Goal: Transaction & Acquisition: Purchase product/service

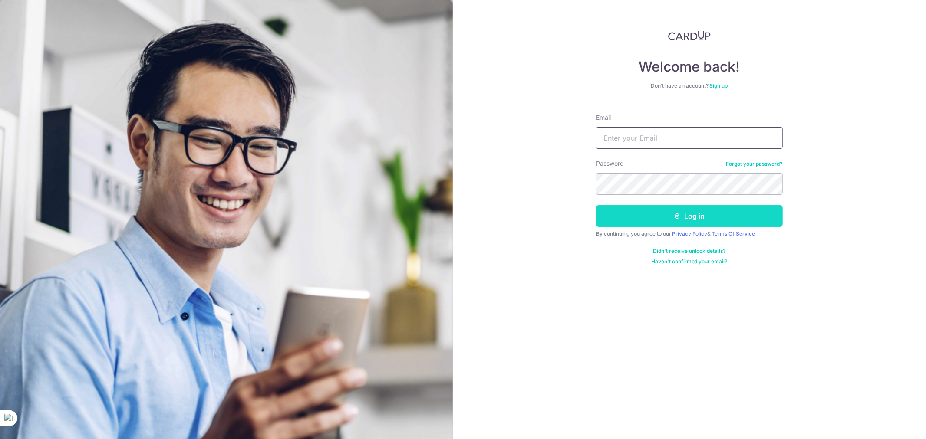
type input "ederxu.z@gmail.com"
click at [688, 220] on button "Log in" at bounding box center [689, 216] width 187 height 22
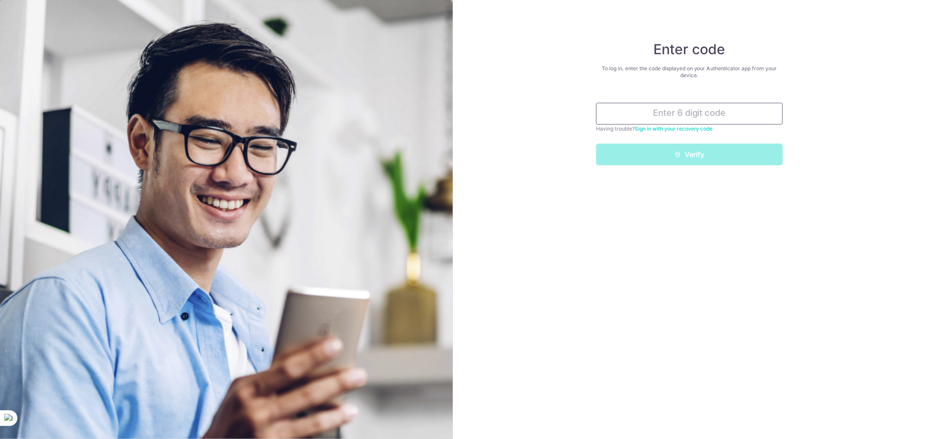
click at [745, 114] on input "text" at bounding box center [689, 114] width 187 height 22
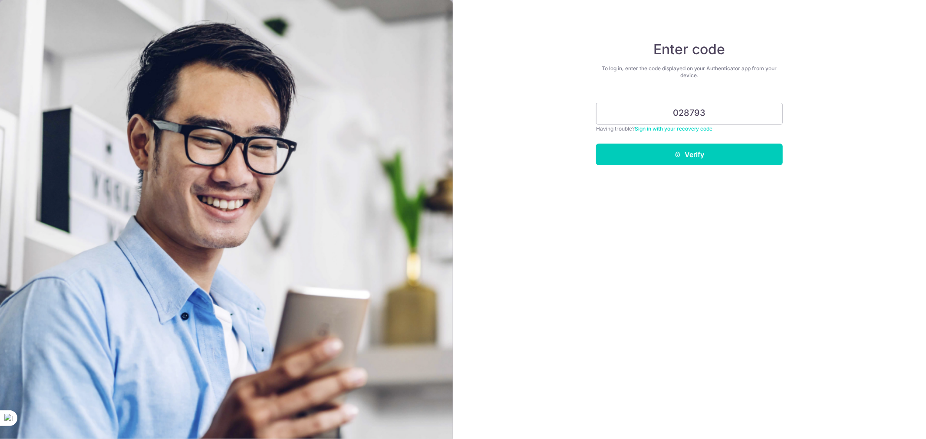
type input "028793"
click at [713, 167] on div "Enter code To log in, enter the code displayed on your Authenticator app from y…" at bounding box center [689, 219] width 473 height 439
click at [708, 158] on button "Verify" at bounding box center [689, 155] width 187 height 22
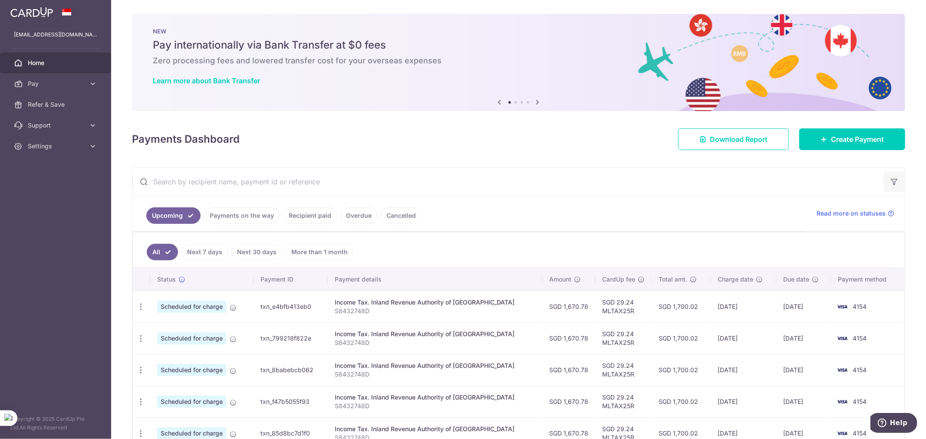
click at [890, 179] on icon "button" at bounding box center [894, 181] width 9 height 9
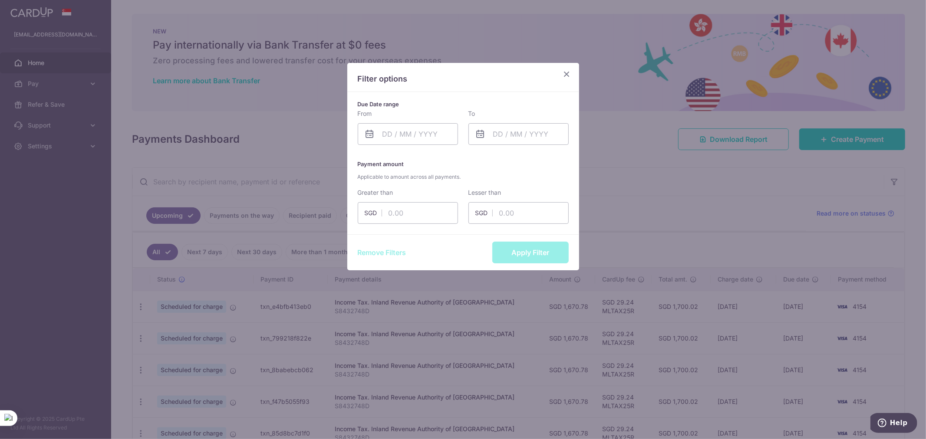
click at [565, 71] on icon "Close" at bounding box center [567, 74] width 10 height 11
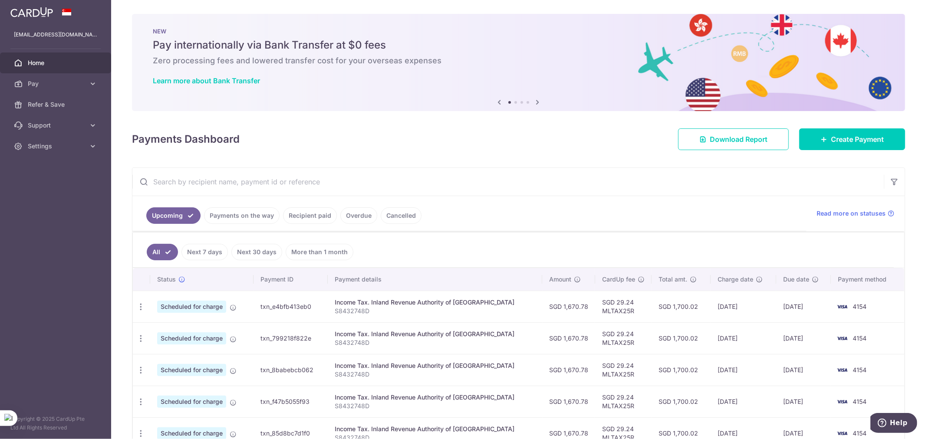
click at [315, 248] on link "More than 1 month" at bounding box center [320, 252] width 68 height 16
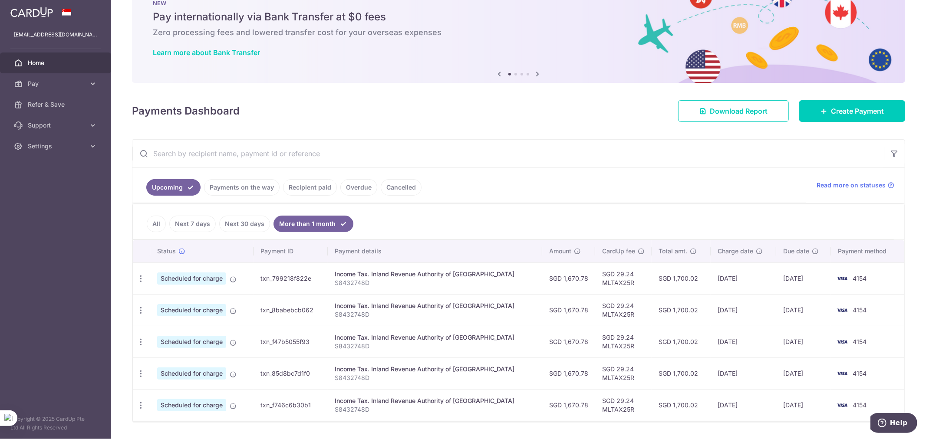
scroll to position [53, 0]
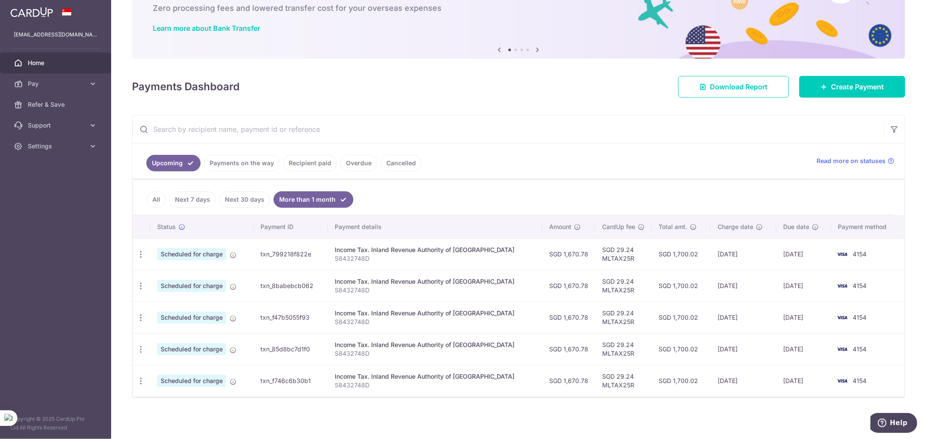
click at [230, 202] on link "Next 30 days" at bounding box center [244, 199] width 51 height 16
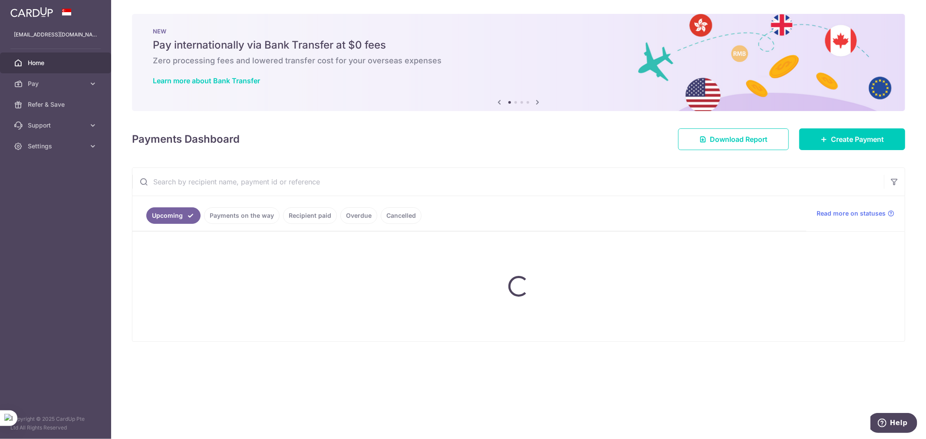
scroll to position [0, 0]
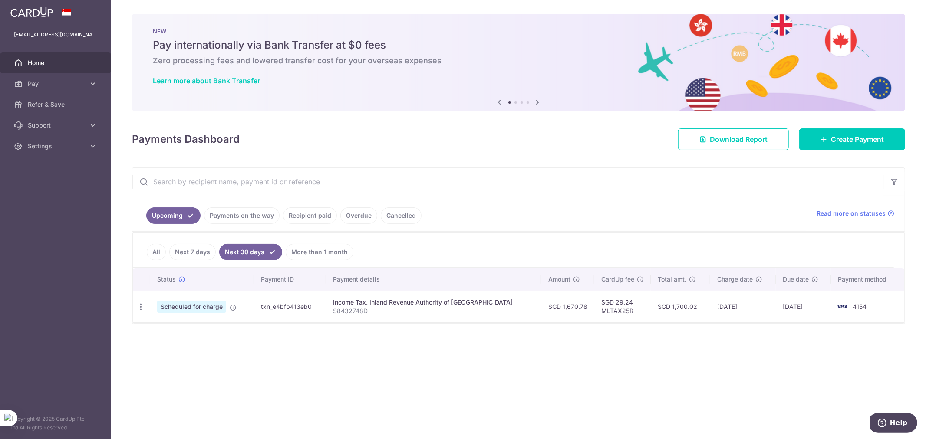
click at [255, 221] on link "Payments on the way" at bounding box center [242, 215] width 76 height 16
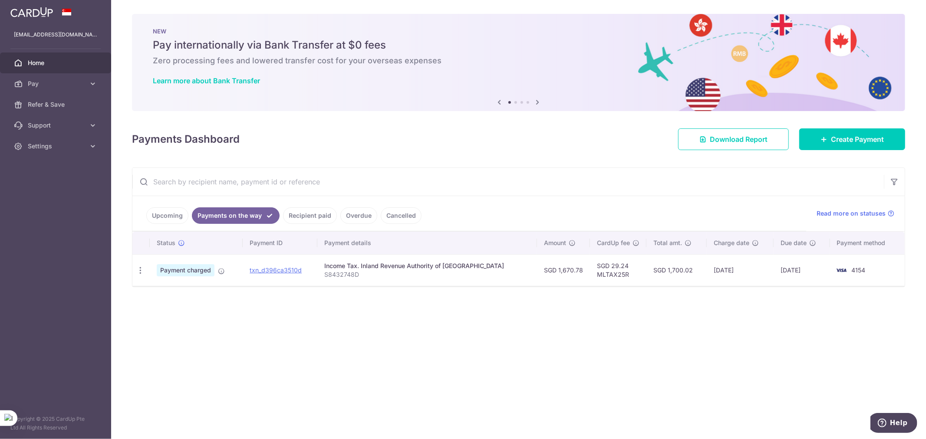
drag, startPoint x: 301, startPoint y: 217, endPoint x: 337, endPoint y: 214, distance: 36.5
click at [301, 216] on link "Recipient paid" at bounding box center [310, 215] width 54 height 16
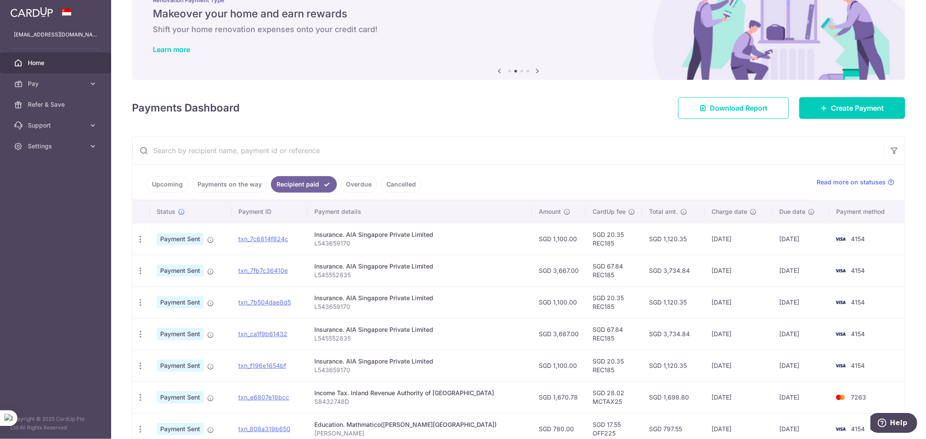
scroll to position [48, 0]
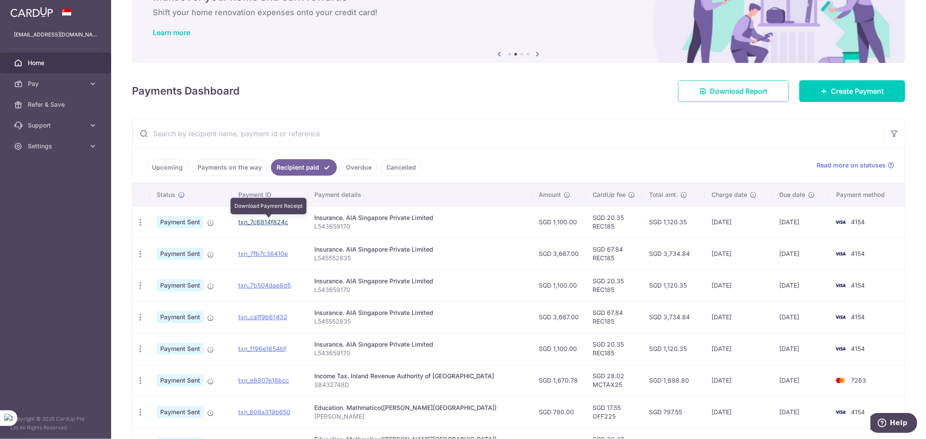
drag, startPoint x: 289, startPoint y: 220, endPoint x: 542, endPoint y: 38, distance: 311.3
click at [288, 220] on link "txn_7c6814f824c" at bounding box center [263, 221] width 50 height 7
click at [146, 221] on div "PDF Receipt" at bounding box center [140, 222] width 16 height 16
click at [138, 223] on icon "button" at bounding box center [140, 222] width 9 height 9
click at [240, 219] on td "txn_7c6814f824c Download Payment Receipt" at bounding box center [269, 222] width 76 height 32
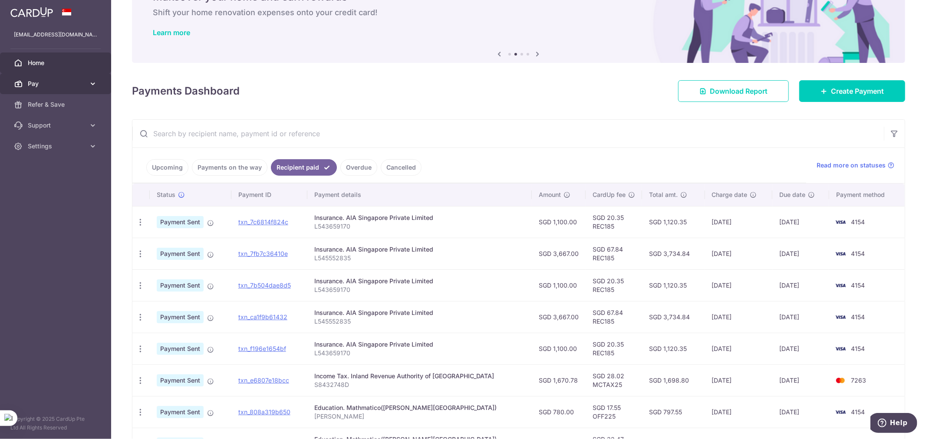
click at [49, 83] on span "Pay" at bounding box center [56, 83] width 57 height 9
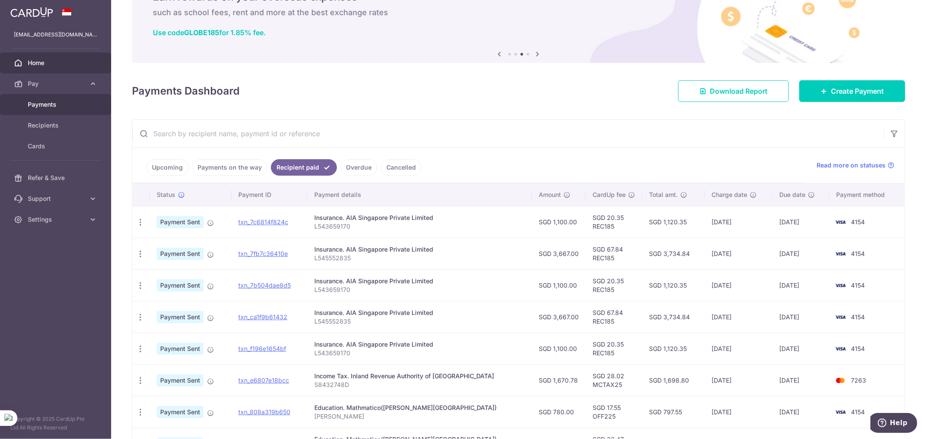
click at [56, 107] on span "Payments" at bounding box center [56, 104] width 57 height 9
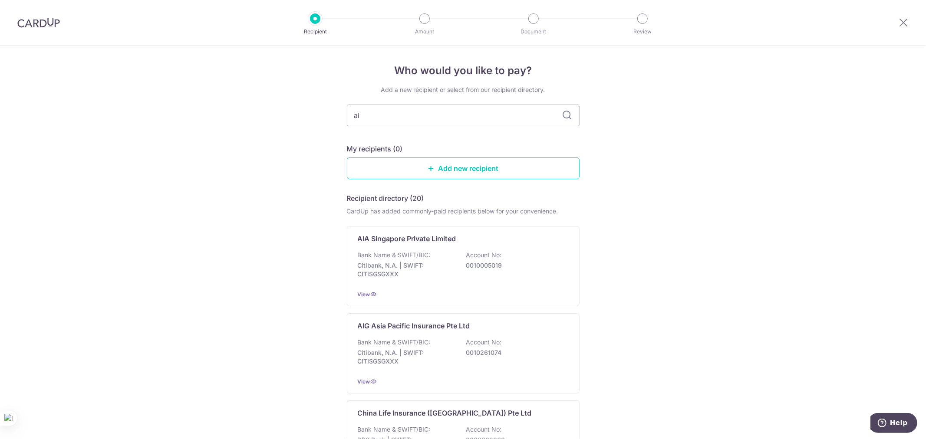
type input "aia"
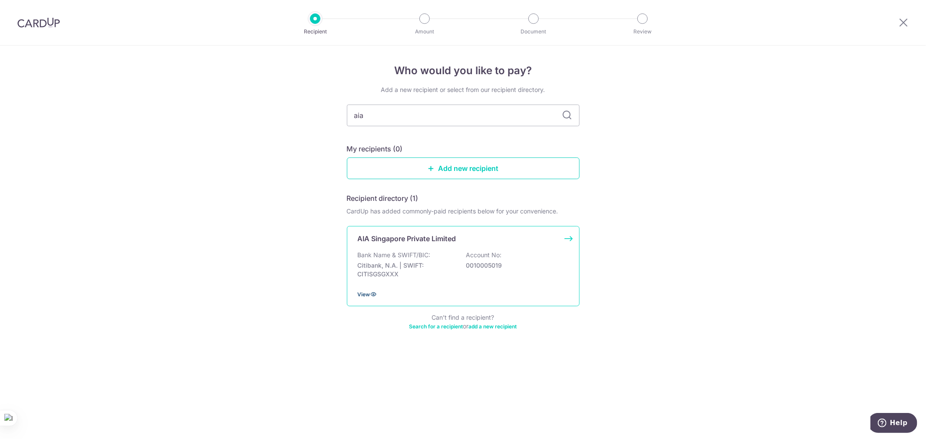
click at [365, 292] on span "View" at bounding box center [364, 294] width 13 height 7
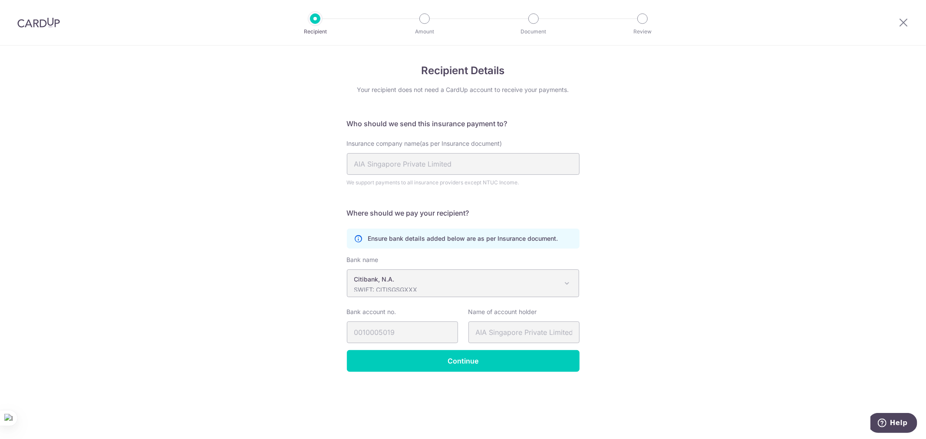
click at [908, 16] on div at bounding box center [902, 22] width 45 height 45
click at [907, 23] on icon at bounding box center [903, 22] width 10 height 11
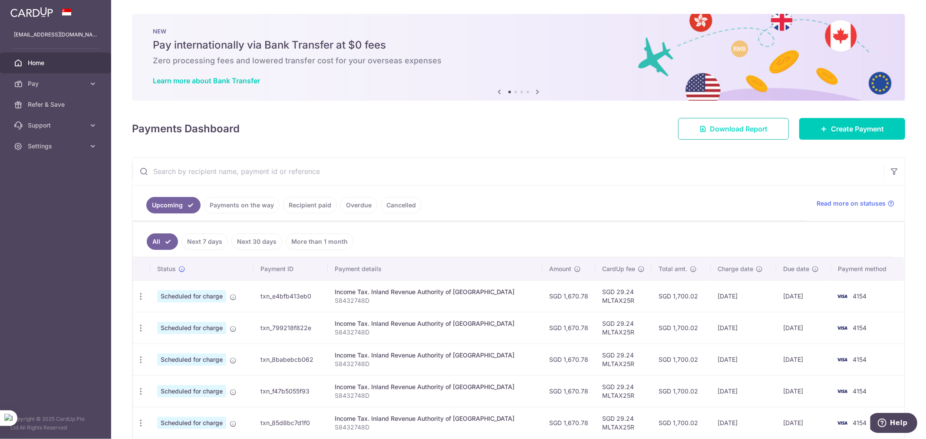
click at [753, 132] on span "Download Report" at bounding box center [738, 129] width 58 height 10
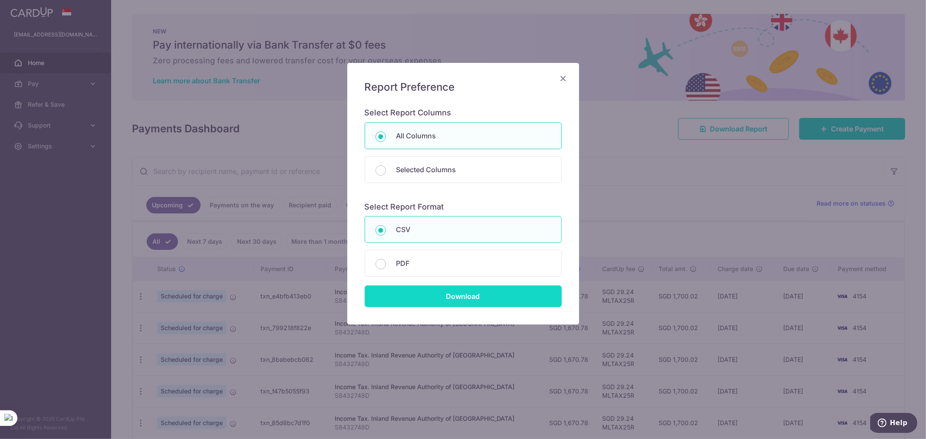
click at [461, 298] on input "Download" at bounding box center [463, 297] width 197 height 22
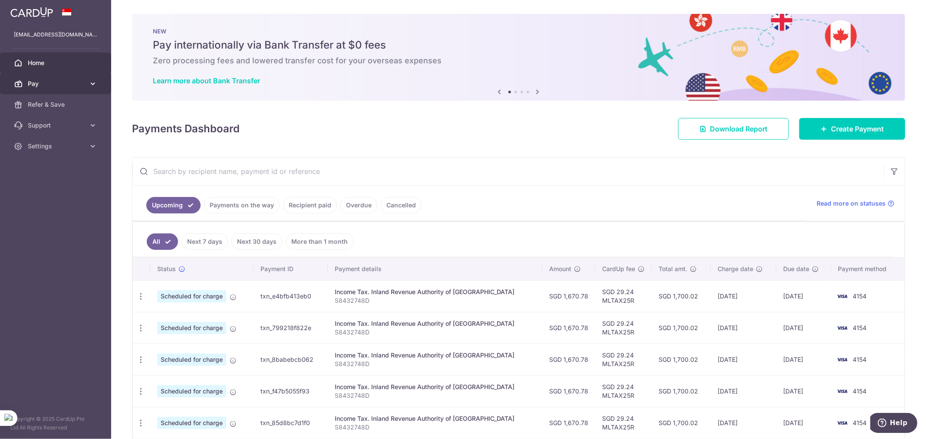
click at [64, 85] on span "Pay" at bounding box center [56, 83] width 57 height 9
click at [55, 109] on link "Payments" at bounding box center [55, 104] width 111 height 21
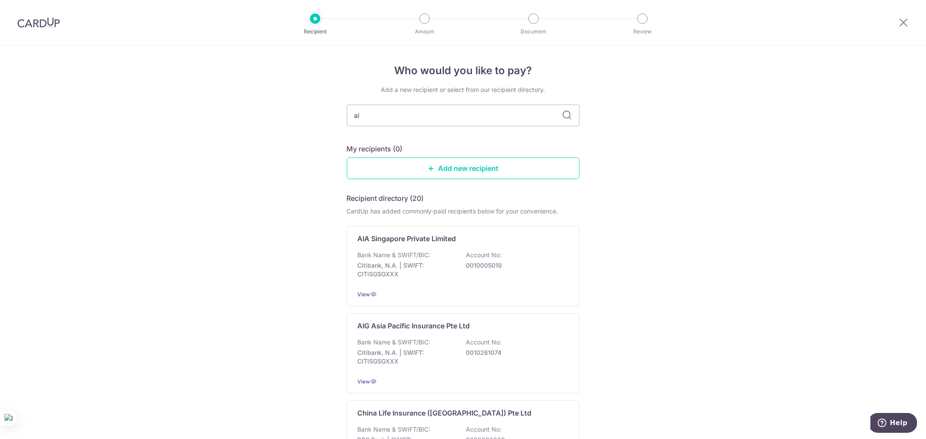
type input "aia"
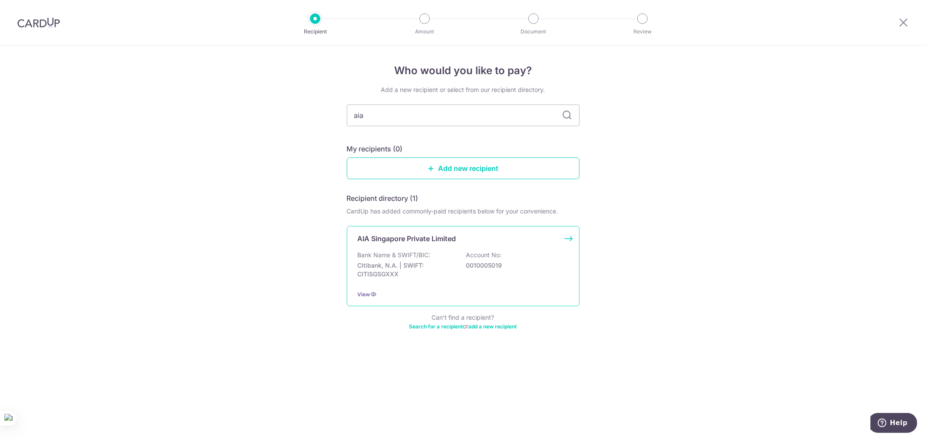
click at [433, 251] on div "Bank Name & SWIFT/BIC: Citibank, N.A. | SWIFT: CITISGSGXXX Account No: 00100050…" at bounding box center [463, 267] width 211 height 32
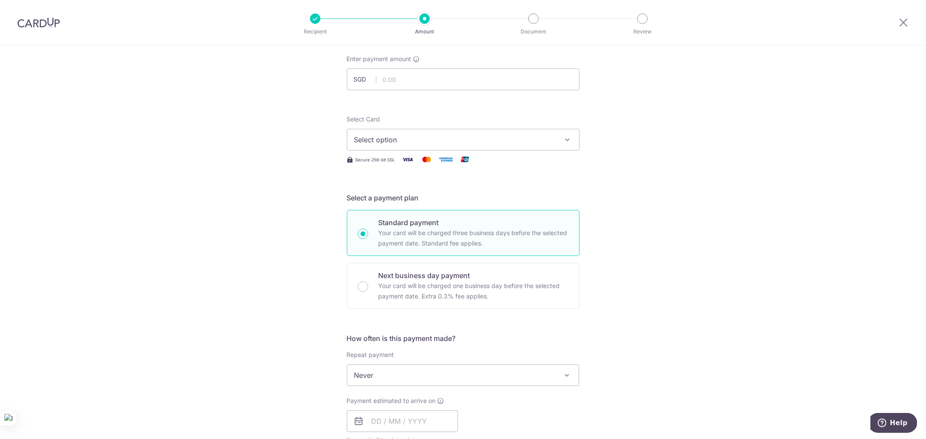
click at [427, 138] on span "Select option" at bounding box center [455, 140] width 202 height 10
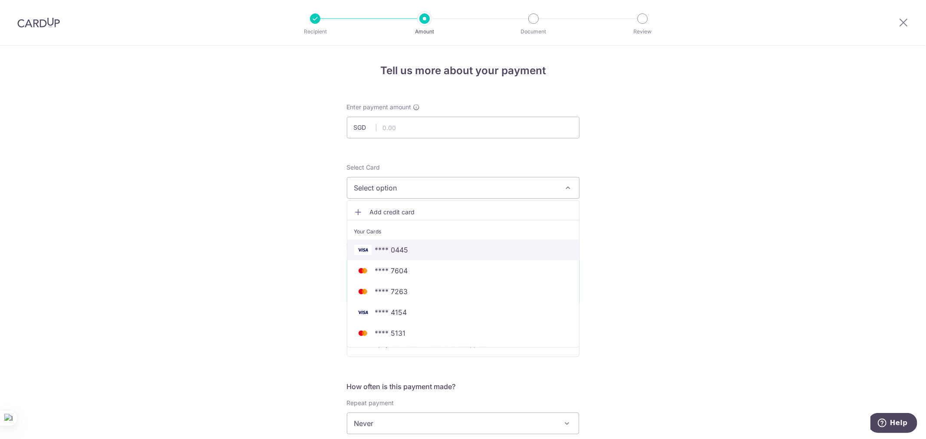
click at [410, 253] on span "**** 0445" at bounding box center [463, 250] width 218 height 10
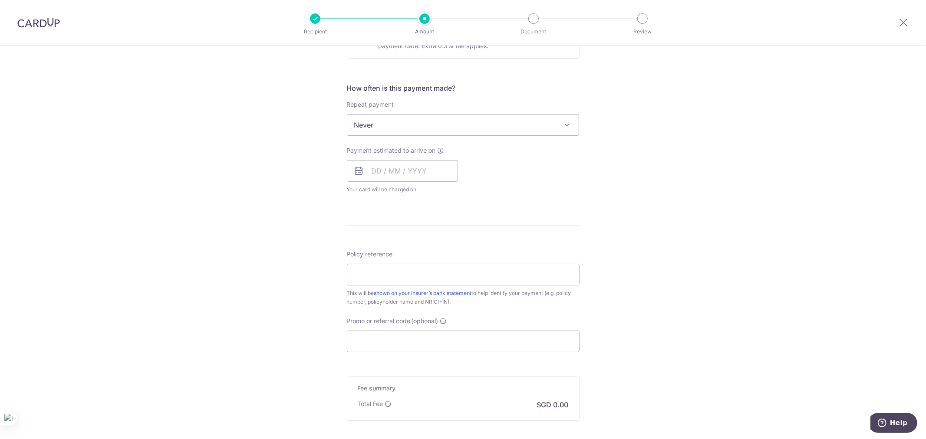
scroll to position [385, 0]
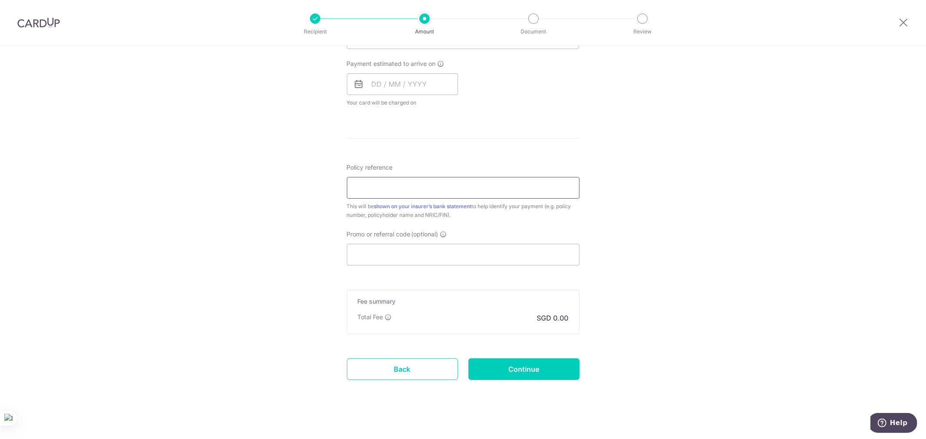
click at [441, 192] on input "Policy reference" at bounding box center [463, 188] width 233 height 22
click at [403, 187] on input "Policy reference" at bounding box center [463, 188] width 233 height 22
click at [431, 255] on input "Promo or referral code (optional)" at bounding box center [463, 255] width 233 height 22
click at [414, 256] on input "Promo or referral code (optional)" at bounding box center [463, 255] width 233 height 22
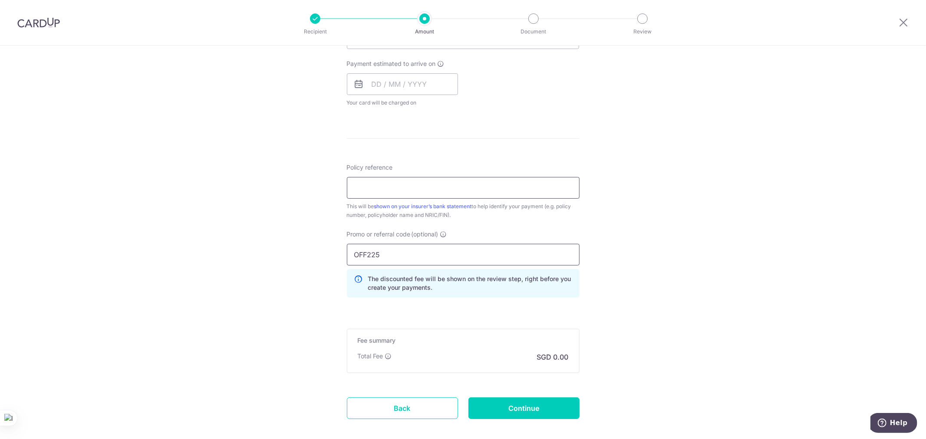
type input "OFF225"
click at [415, 192] on input "Policy reference" at bounding box center [463, 188] width 233 height 22
click at [399, 178] on input "Policy reference" at bounding box center [463, 188] width 233 height 22
paste input "L550708373"
type input "L550708373"
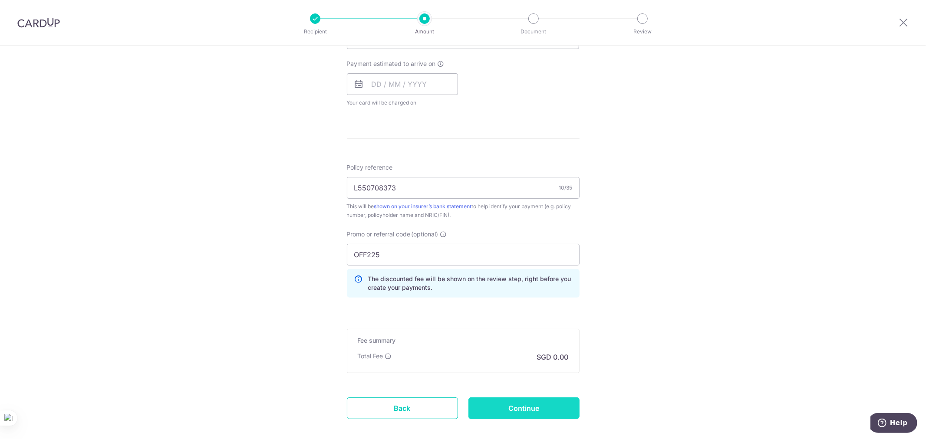
click at [511, 404] on input "Continue" at bounding box center [523, 408] width 111 height 22
type input "Create Schedule"
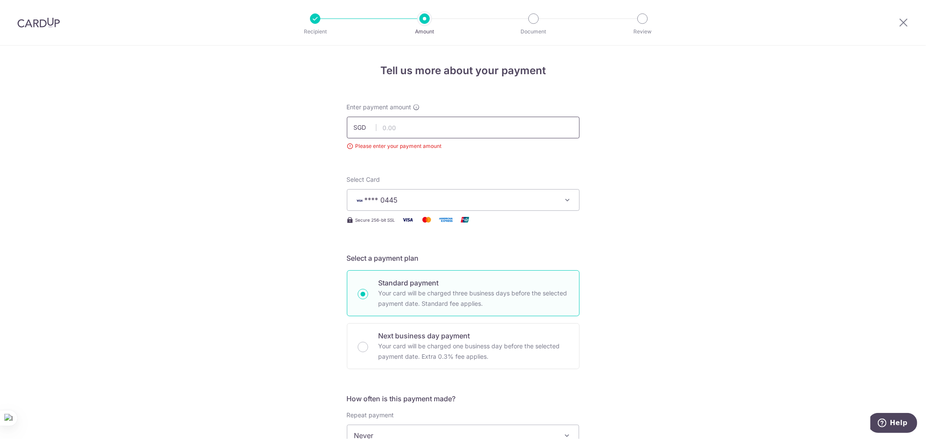
click at [404, 123] on input "text" at bounding box center [463, 128] width 233 height 22
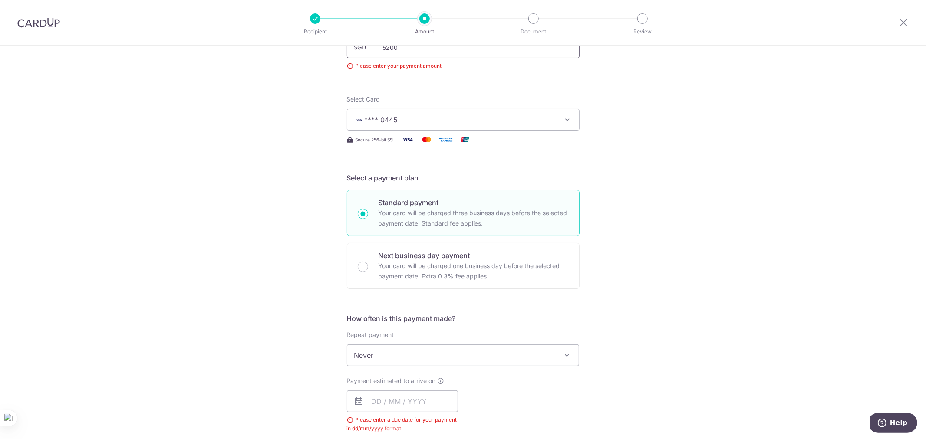
scroll to position [289, 0]
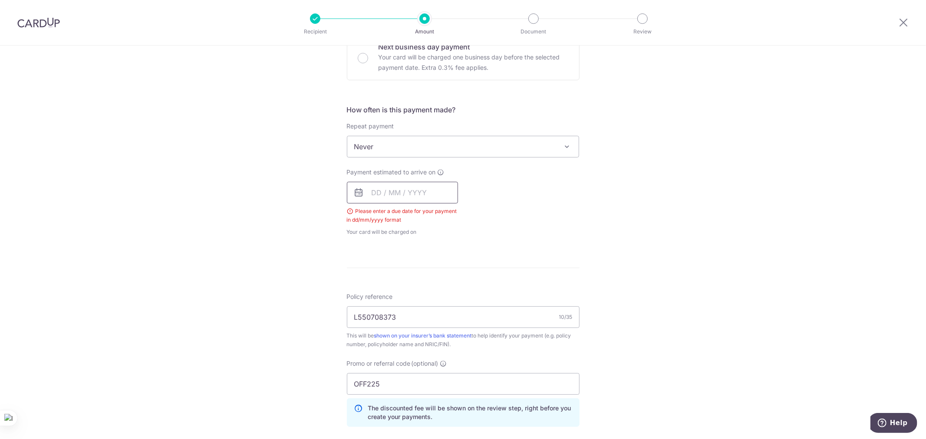
click at [397, 190] on input "text" at bounding box center [402, 193] width 111 height 22
type input "5,200.00"
drag, startPoint x: 431, startPoint y: 289, endPoint x: 497, endPoint y: 239, distance: 82.7
click at [431, 289] on link "18" at bounding box center [434, 289] width 14 height 14
type input "18/09/2025"
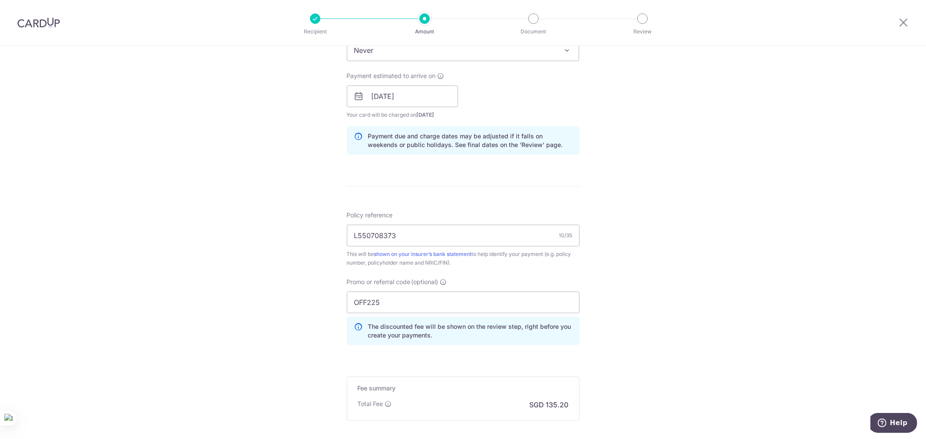
scroll to position [478, 0]
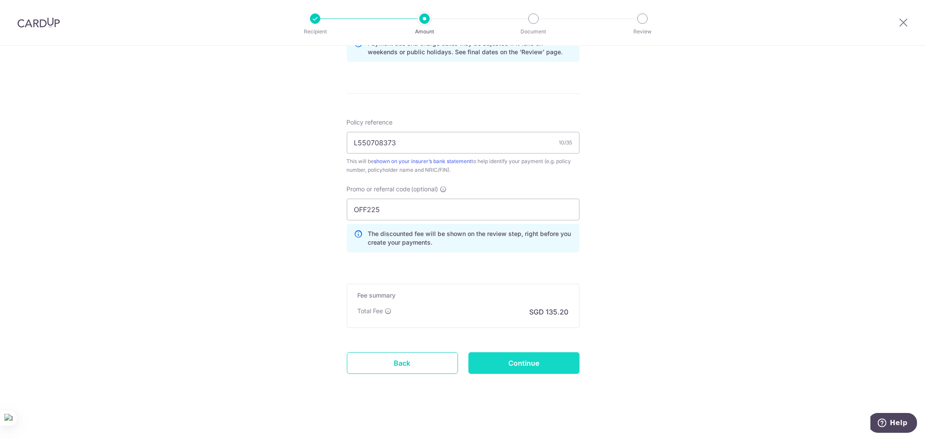
click at [506, 359] on input "Continue" at bounding box center [523, 363] width 111 height 22
type input "Create Schedule"
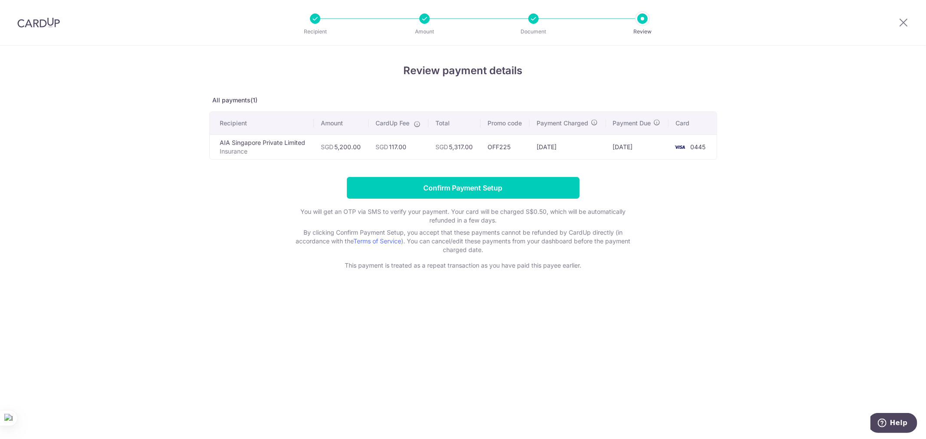
drag, startPoint x: 354, startPoint y: 148, endPoint x: 454, endPoint y: 151, distance: 100.7
click at [454, 151] on tr "AIA Singapore Private Limited Insurance SGD 5,200.00 SGD 117.00 SGD 5,317.00 OF…" at bounding box center [463, 147] width 507 height 25
click at [746, 216] on div "Review payment details All payments(1) Recipient Amount CardUp Fee Total Promo …" at bounding box center [463, 243] width 926 height 394
